Goal: Task Accomplishment & Management: Complete application form

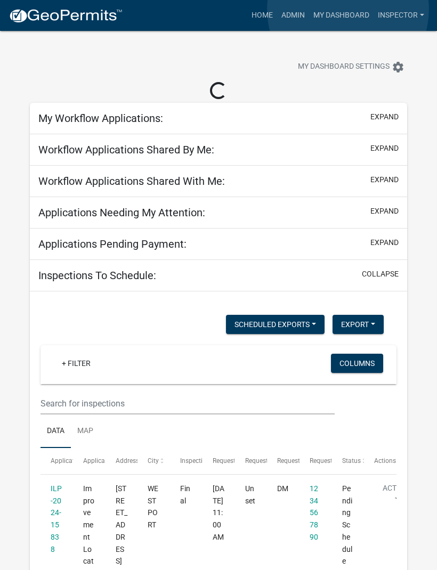
click at [349, 10] on link "My Dashboard" at bounding box center [341, 15] width 64 height 20
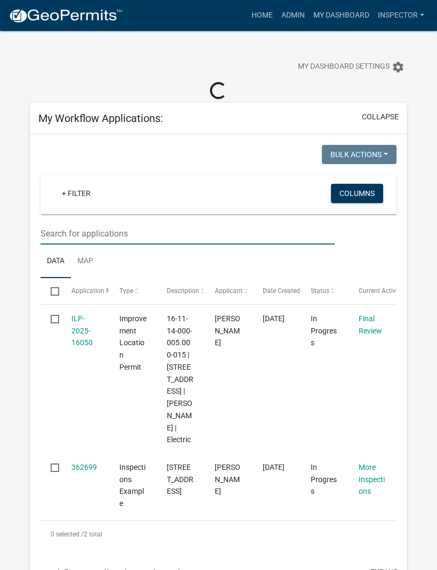
click at [180, 223] on input "text" at bounding box center [188, 234] width 294 height 22
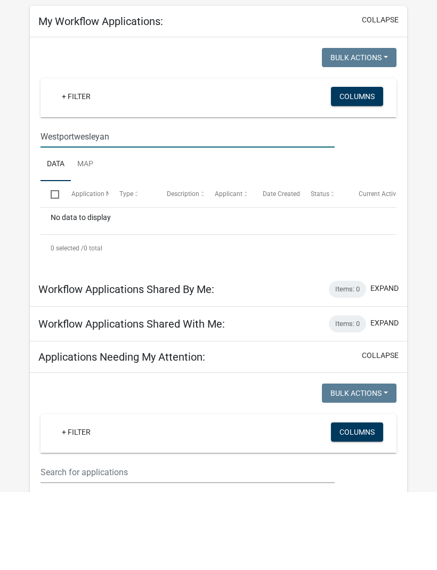
click at [82, 204] on input "Westportwesleyan" at bounding box center [188, 215] width 294 height 22
click at [78, 204] on input "Westportwesleyan" at bounding box center [188, 215] width 294 height 22
type input "Westport Wesleyan"
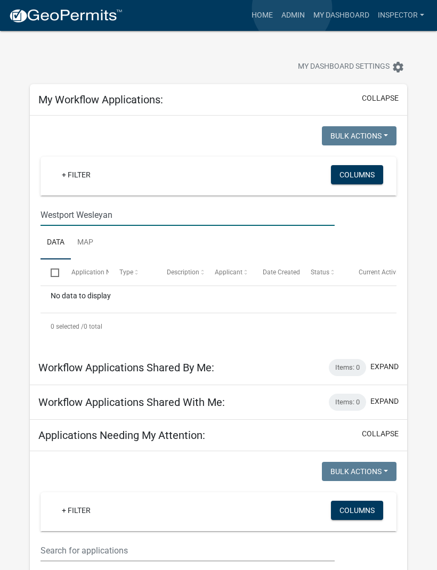
click at [293, 8] on link "Admin" at bounding box center [293, 15] width 32 height 20
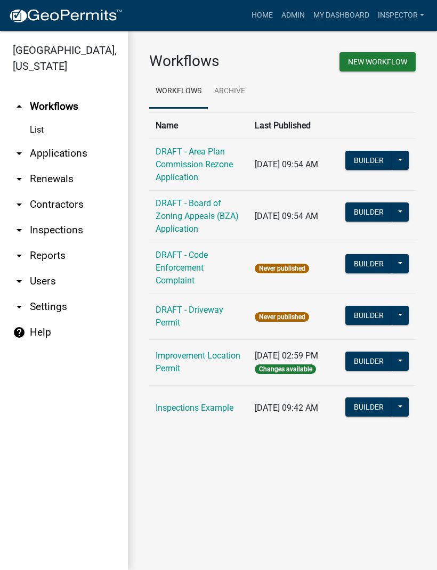
click at [70, 151] on link "arrow_drop_down Applications" at bounding box center [64, 154] width 128 height 26
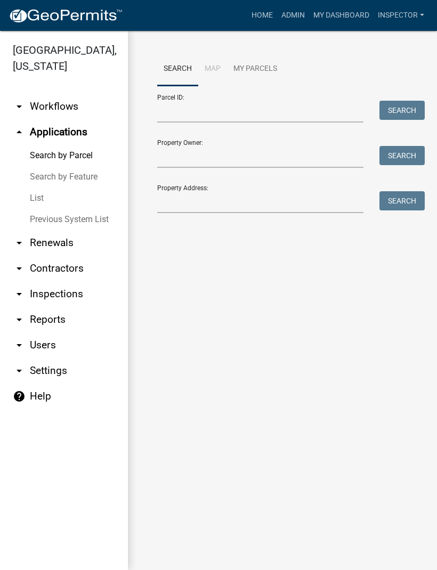
click at [45, 191] on link "List" at bounding box center [64, 198] width 128 height 21
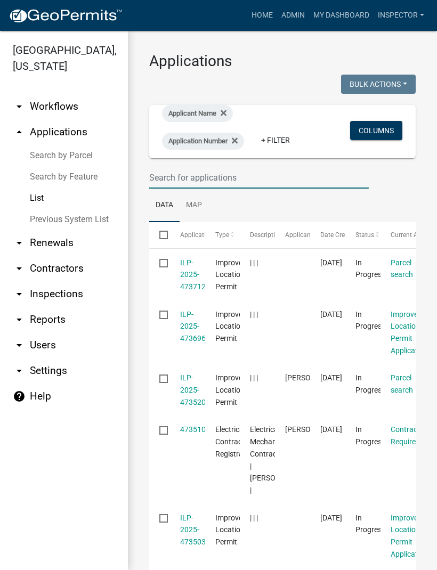
click at [279, 172] on input "text" at bounding box center [259, 178] width 220 height 22
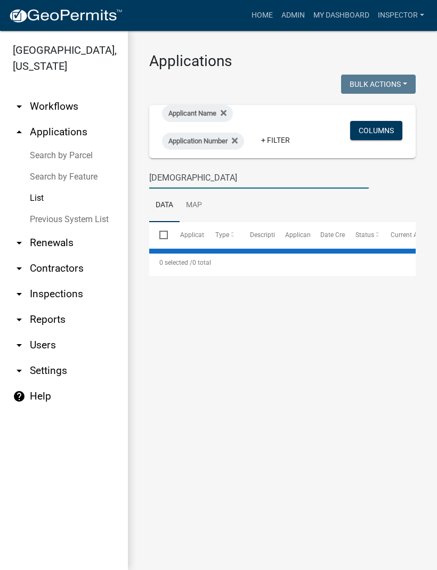
type input "Westport Wesleyan church"
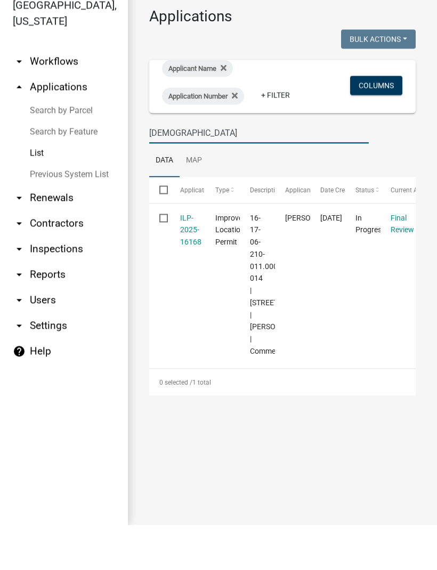
click at [185, 258] on link "ILP-2025-16168" at bounding box center [190, 274] width 21 height 33
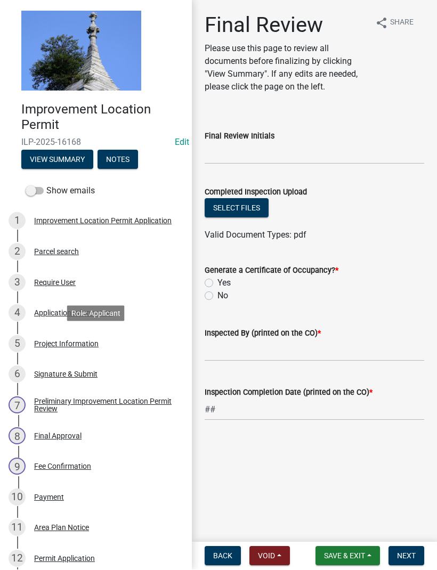
click at [93, 341] on div "Project Information" at bounding box center [66, 344] width 64 height 7
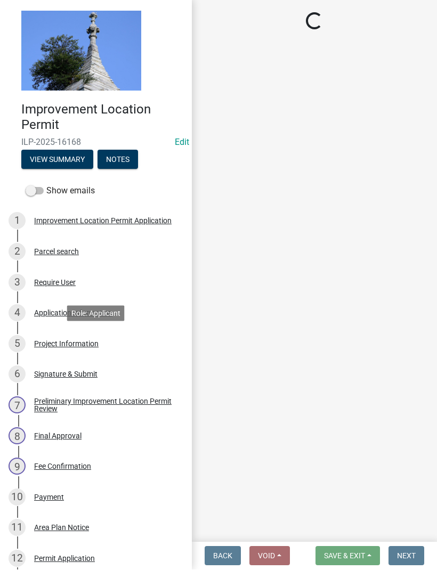
select select "008e0002-c45a-4ae1-bd2d-69df4c5fbaca"
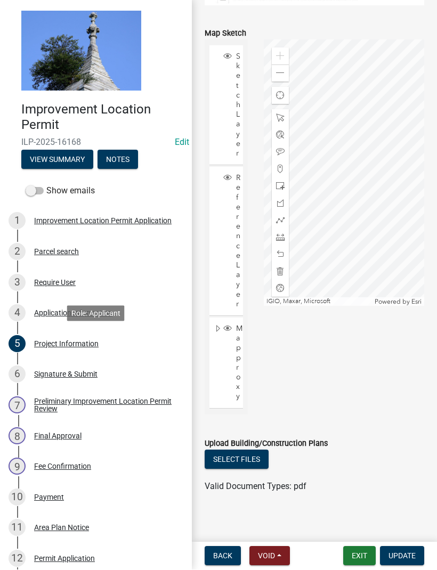
scroll to position [1080, 0]
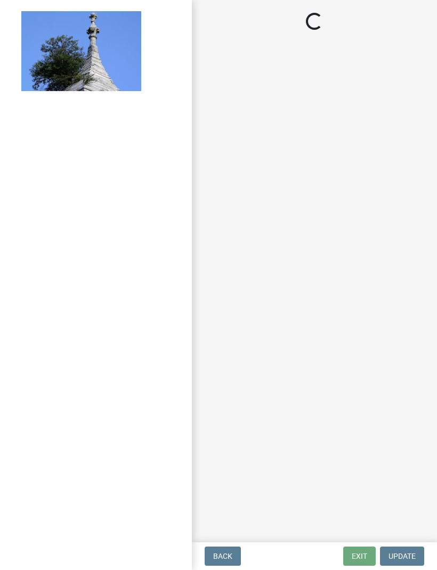
scroll to position [1, 0]
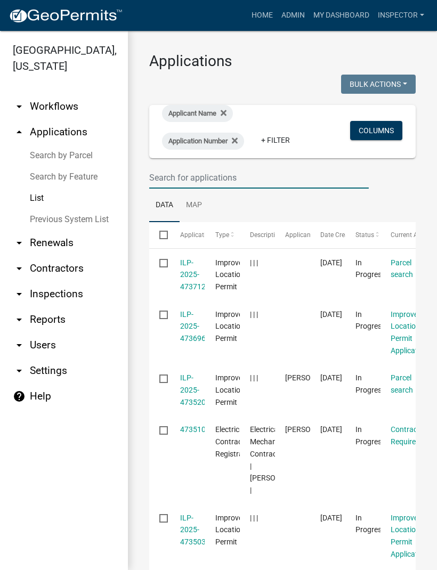
click at [266, 175] on input "text" at bounding box center [259, 178] width 220 height 22
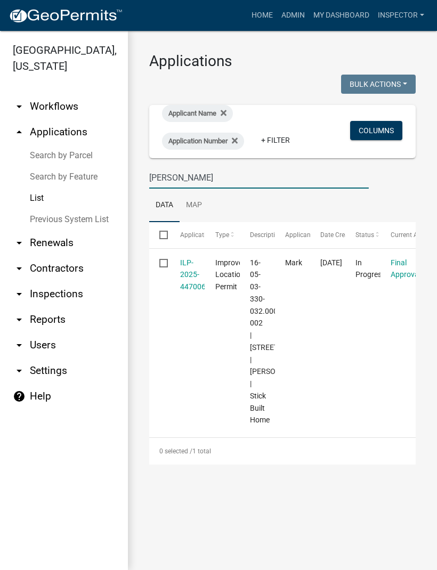
type input "[PERSON_NAME]"
click at [188, 273] on link "ILP-2025-447006" at bounding box center [193, 274] width 26 height 33
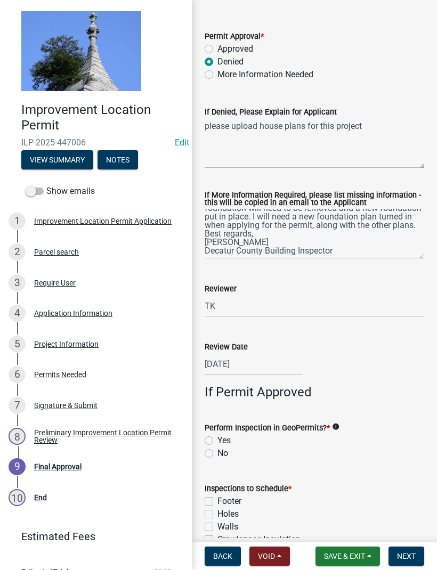
scroll to position [45, 0]
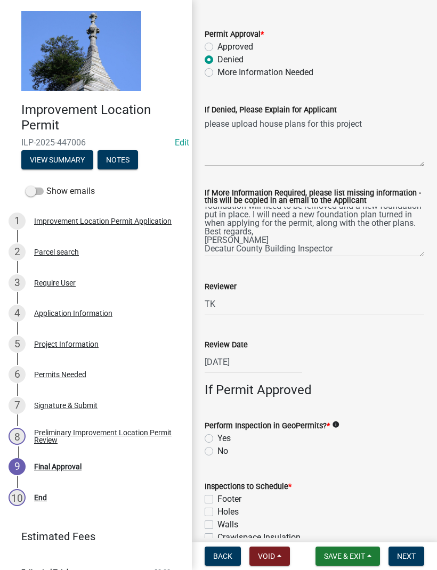
click at [93, 313] on div "Application Information" at bounding box center [73, 313] width 78 height 7
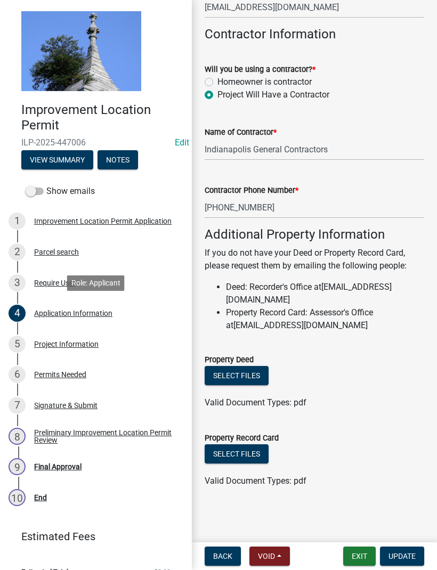
scroll to position [586, 0]
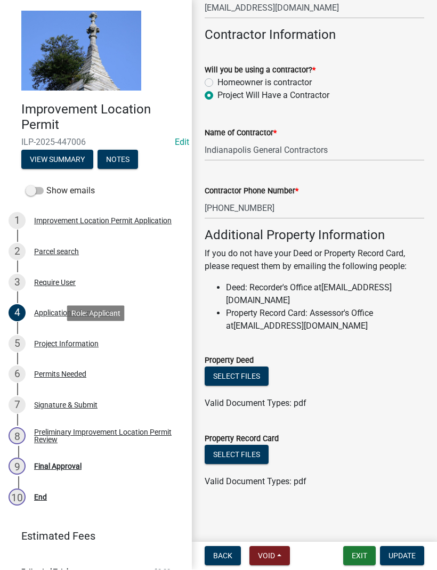
click at [87, 341] on div "Project Information" at bounding box center [66, 344] width 64 height 7
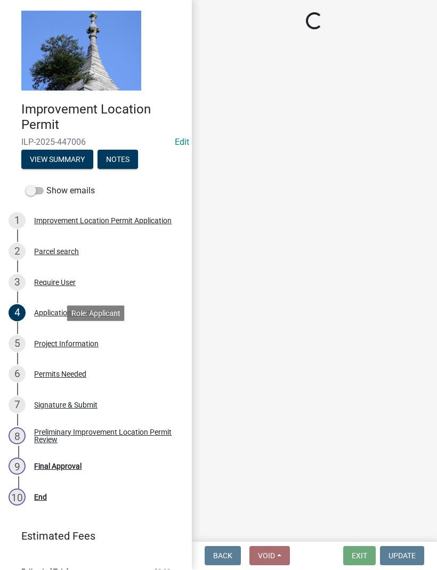
scroll to position [0, 0]
select select "9d64ea5b-356b-46b9-9003-cd08e8d798e4"
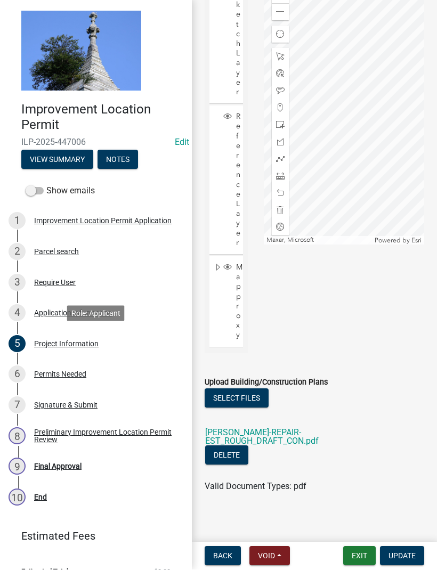
scroll to position [1145, 0]
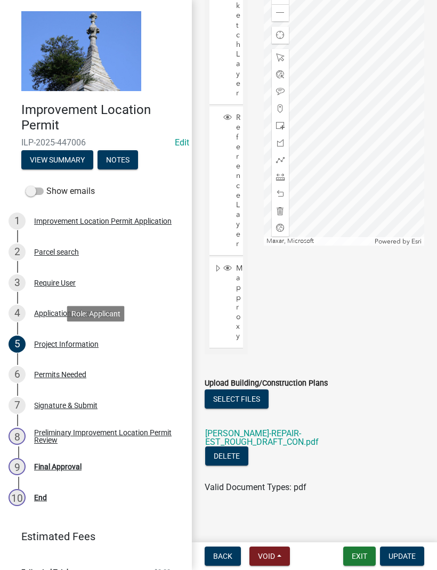
click at [110, 429] on div "Preliminary Improvement Location Permit Review" at bounding box center [104, 436] width 141 height 15
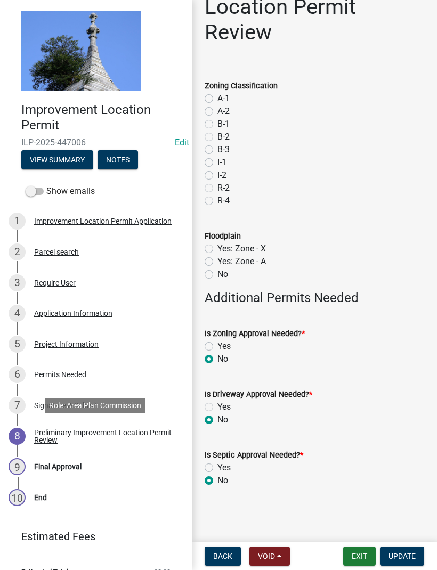
scroll to position [69, 0]
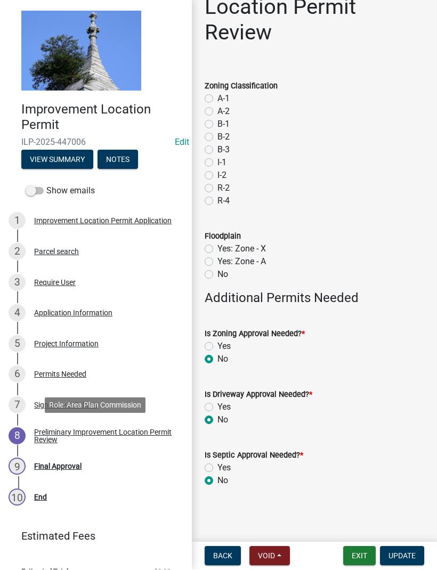
click at [76, 468] on div "Final Approval" at bounding box center [57, 466] width 47 height 7
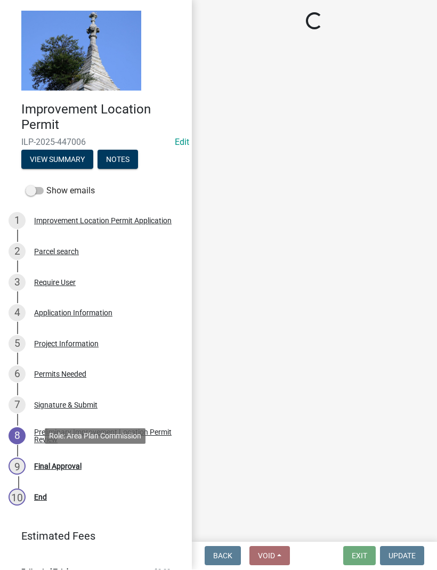
scroll to position [0, 0]
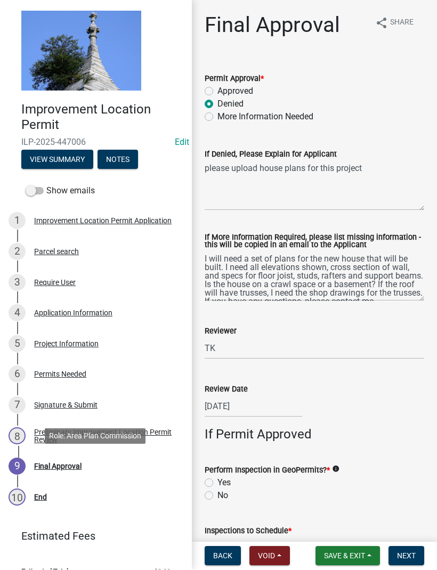
click at [213, 85] on div "Approved" at bounding box center [315, 91] width 220 height 13
click at [219, 88] on label "Approved" at bounding box center [235, 91] width 36 height 13
click at [219, 88] on input "Approved" at bounding box center [220, 88] width 7 height 7
radio input "true"
click at [271, 402] on div "[DATE]" at bounding box center [254, 407] width 98 height 22
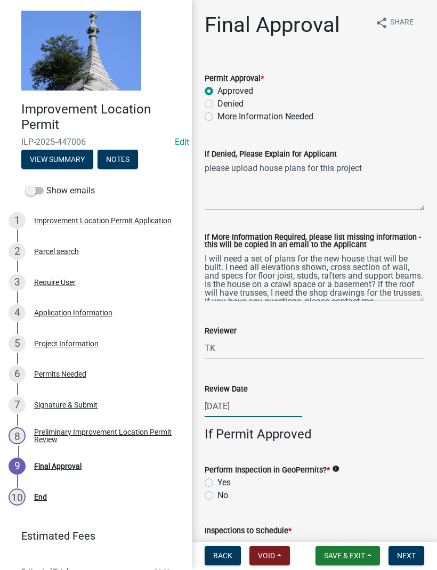
select select "7"
select select "2025"
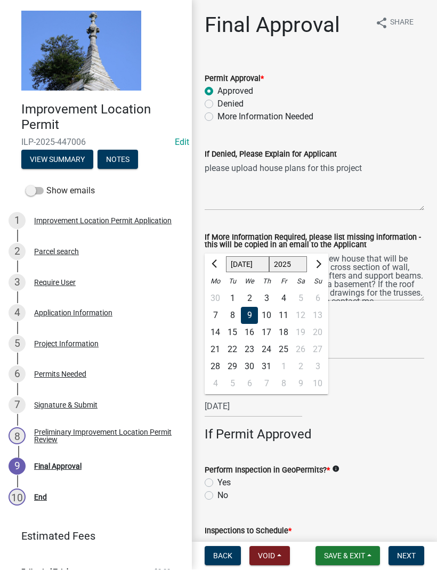
click at [320, 262] on button "Next month" at bounding box center [317, 264] width 13 height 17
click at [320, 264] on span "Next month" at bounding box center [317, 265] width 8 height 8
select select "9"
click at [285, 292] on div "5" at bounding box center [283, 298] width 17 height 17
type input "[DATE]"
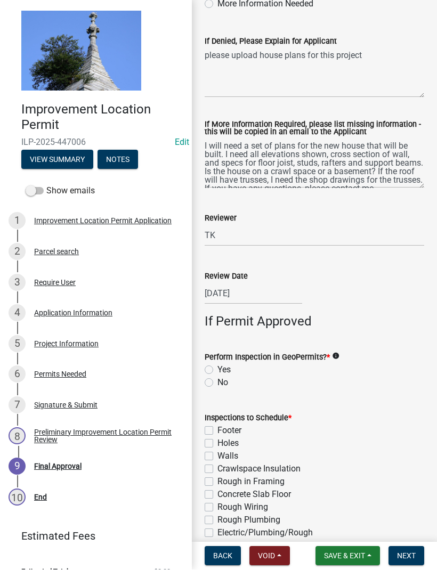
scroll to position [117, 0]
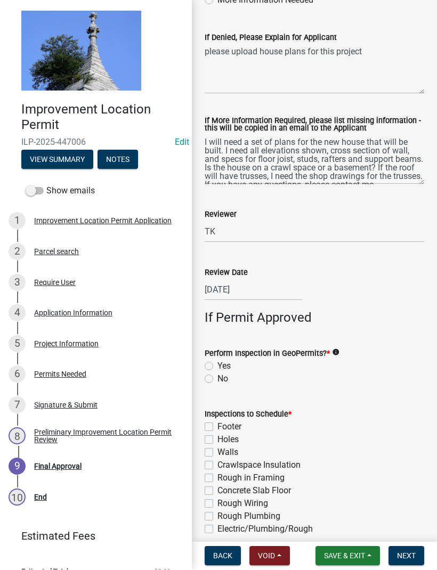
click at [217, 378] on label "No" at bounding box center [222, 379] width 11 height 13
click at [217, 378] on input "No" at bounding box center [220, 376] width 7 height 7
radio input "true"
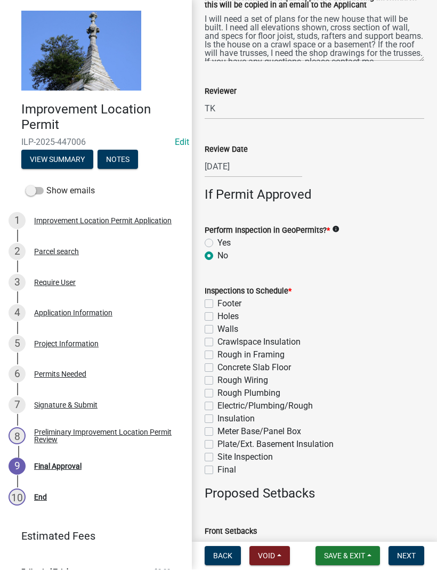
scroll to position [244, 0]
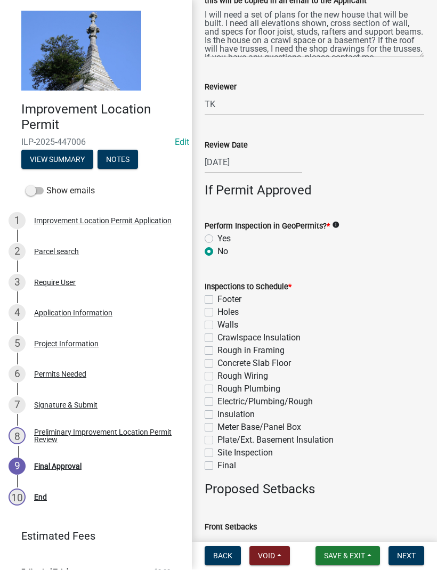
click at [217, 464] on label "Final" at bounding box center [226, 466] width 19 height 13
click at [217, 464] on input "Final" at bounding box center [220, 463] width 7 height 7
checkbox input "true"
checkbox input "false"
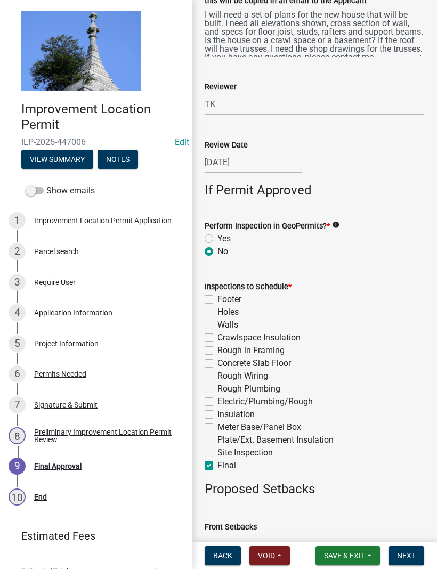
checkbox input "false"
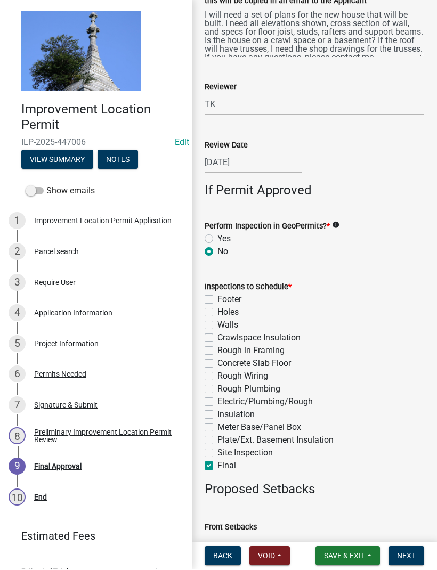
checkbox input "false"
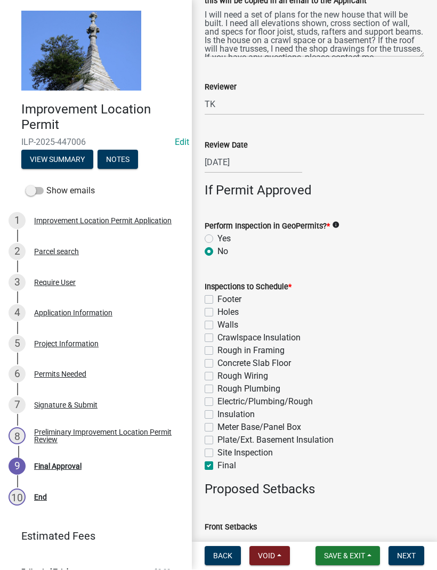
checkbox input "false"
checkbox input "true"
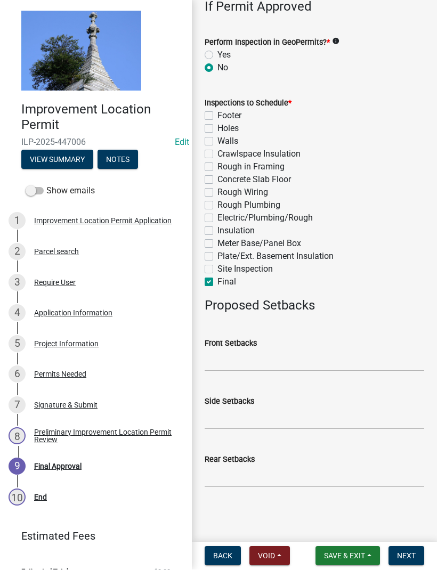
scroll to position [427, 0]
click at [412, 552] on span "Next" at bounding box center [406, 556] width 19 height 9
